Goal: Information Seeking & Learning: Learn about a topic

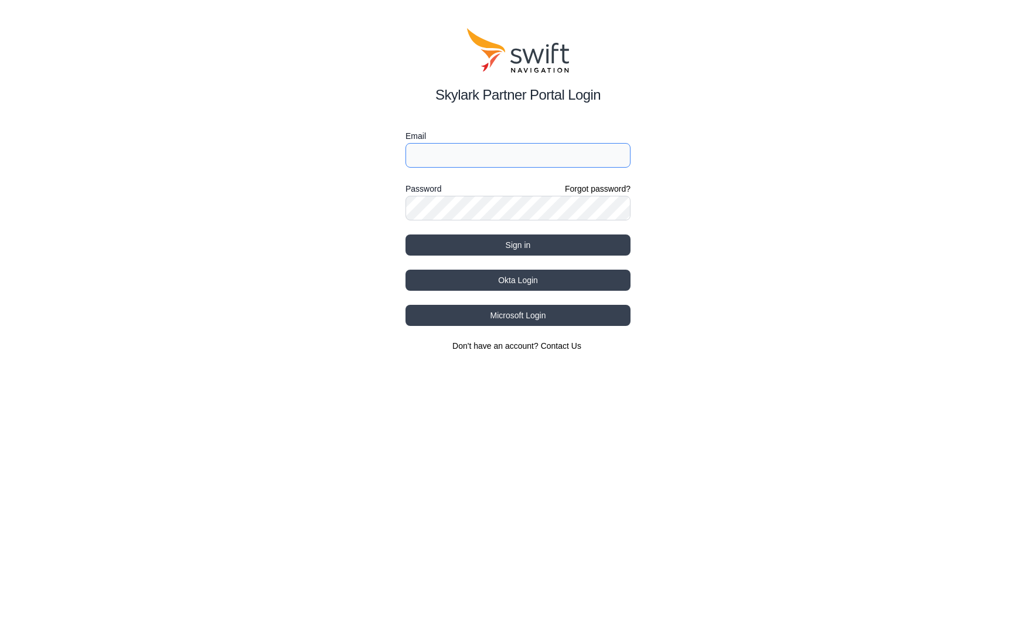
type input "[EMAIL_ADDRESS][DOMAIN_NAME]"
click at [547, 279] on button "Okta Login" at bounding box center [517, 280] width 225 height 21
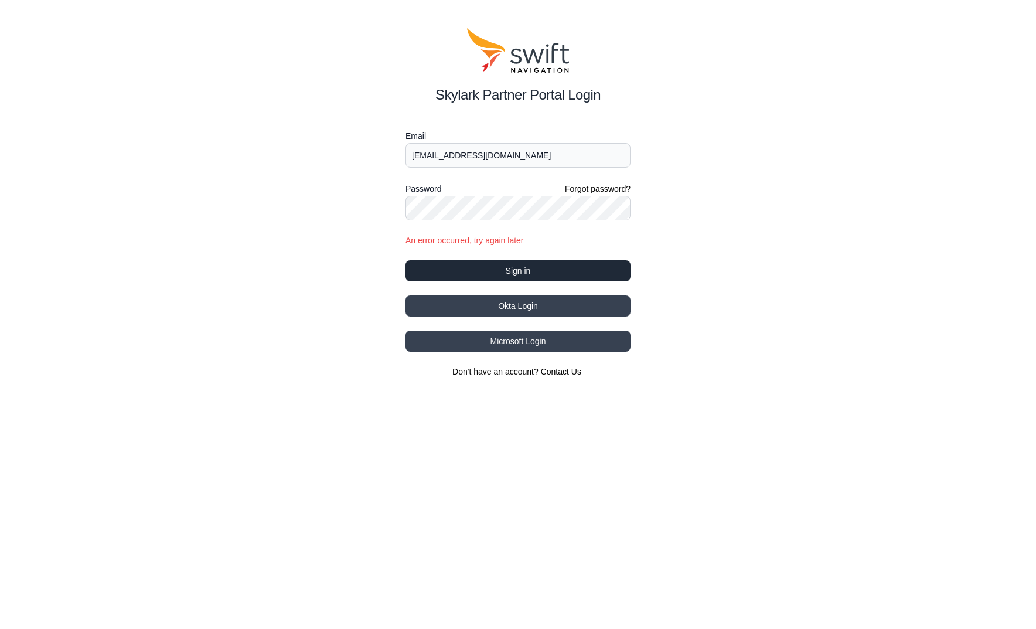
click at [511, 271] on button "Sign in" at bounding box center [517, 270] width 225 height 21
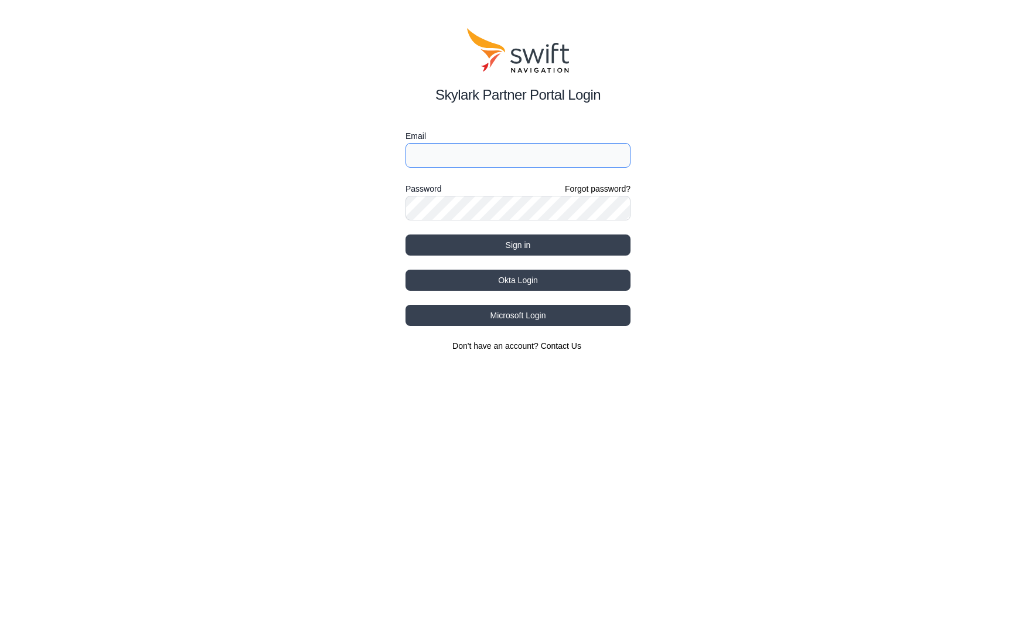
type input "[EMAIL_ADDRESS][DOMAIN_NAME]"
click at [514, 281] on button "Okta Login" at bounding box center [517, 280] width 225 height 21
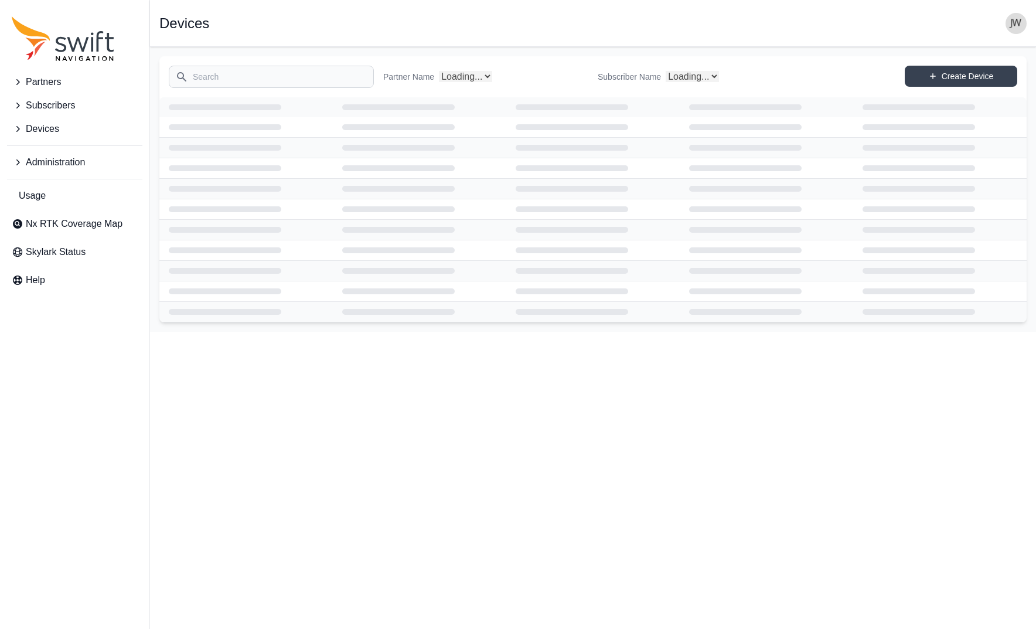
select select "Subscriber"
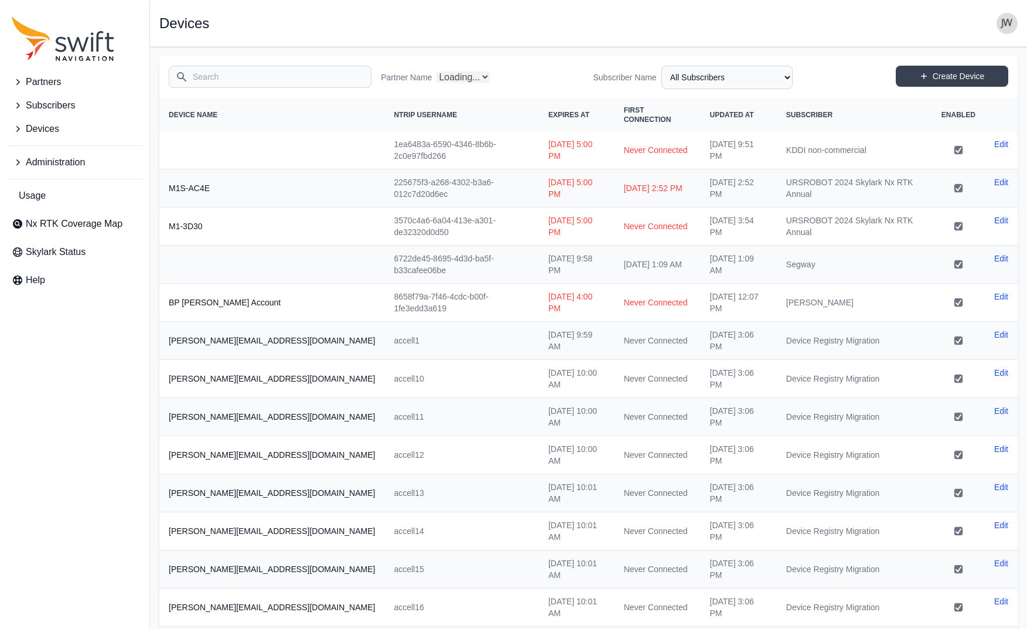
select select "Partner Name"
click at [111, 219] on span "Nx RTK Coverage Map" at bounding box center [74, 224] width 97 height 14
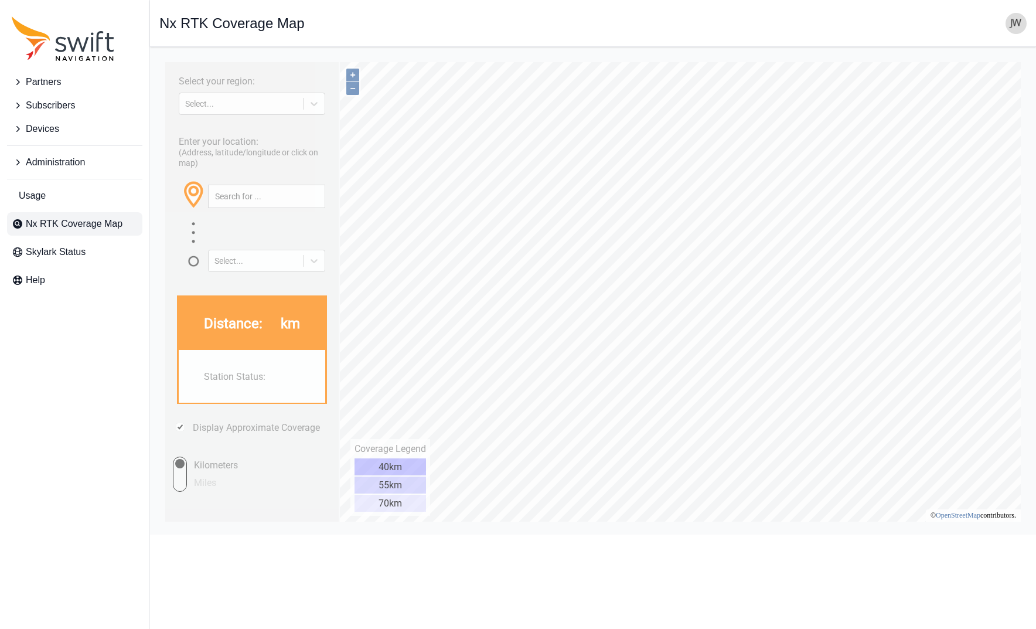
drag, startPoint x: 545, startPoint y: 15, endPoint x: 522, endPoint y: 14, distance: 23.4
click at [522, 14] on div "Open sidebar Nx RTK Coverage Map" at bounding box center [592, 23] width 867 height 21
click at [312, 103] on icon at bounding box center [314, 104] width 12 height 12
click at [263, 147] on div "[GEOGRAPHIC_DATA]" at bounding box center [252, 150] width 146 height 19
click at [257, 195] on input "text" at bounding box center [267, 196] width 116 height 22
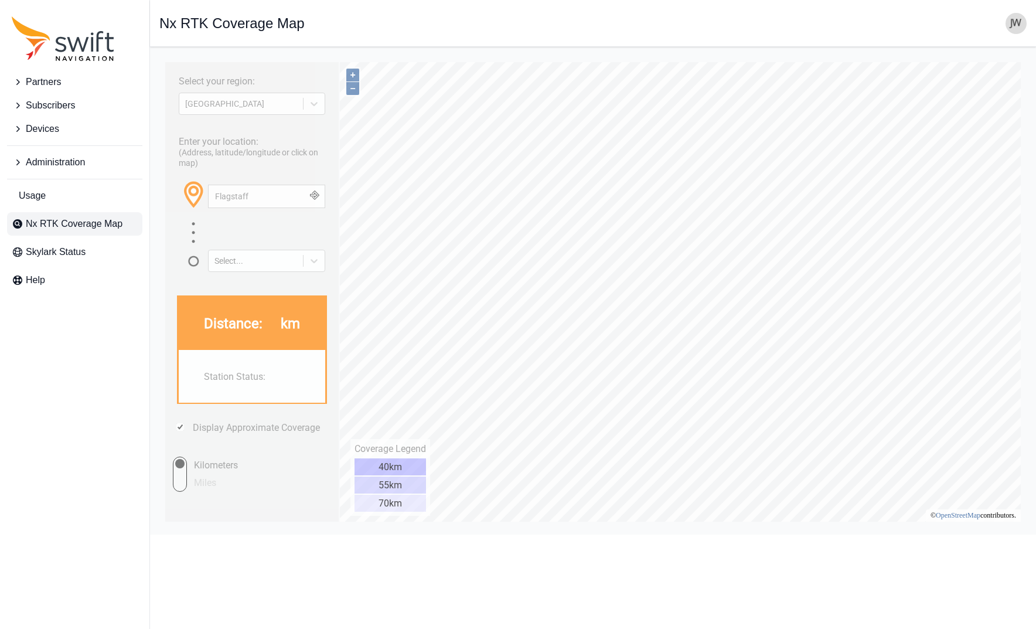
click at [316, 194] on button "button" at bounding box center [314, 196] width 19 height 22
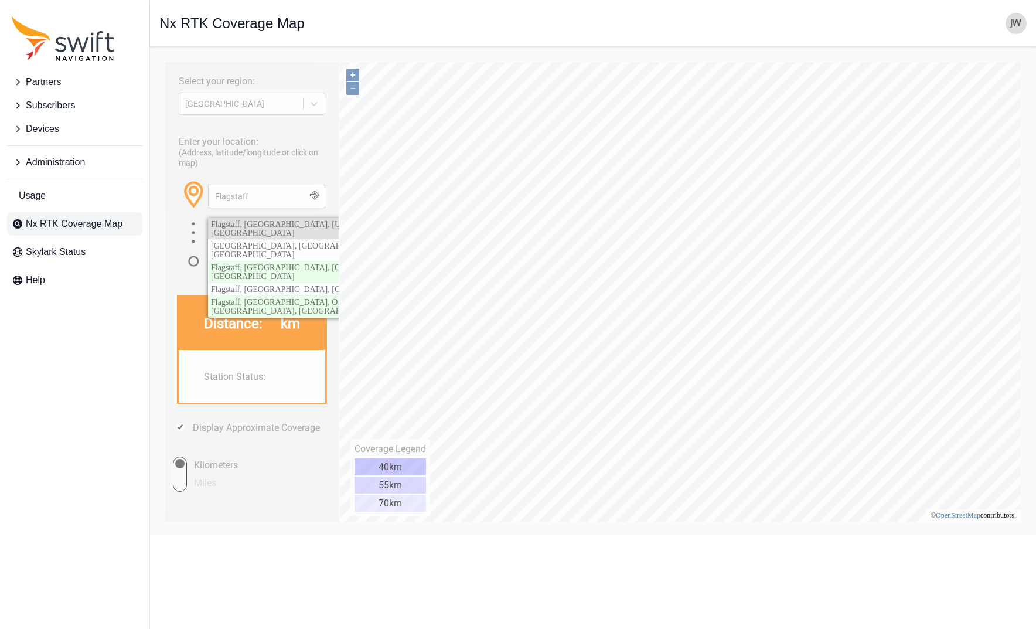
drag, startPoint x: 316, startPoint y: 195, endPoint x: 300, endPoint y: 223, distance: 32.8
click at [300, 223] on span "Flagstaff, [GEOGRAPHIC_DATA], [US_STATE], [GEOGRAPHIC_DATA]" at bounding box center [294, 229] width 167 height 18
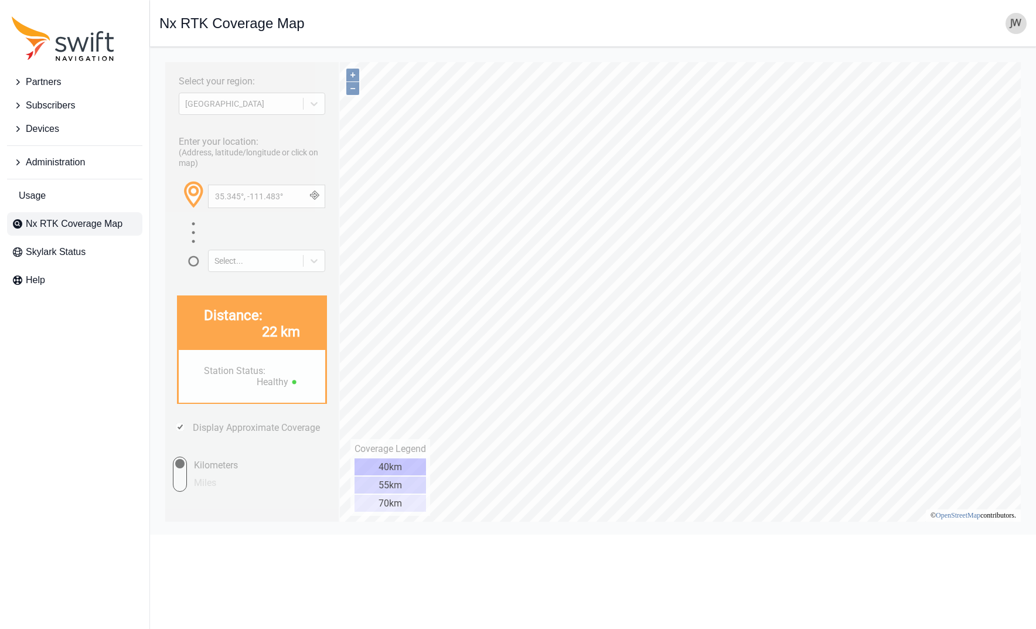
type input "35.665°, -111.136°"
